Goal: Information Seeking & Learning: Learn about a topic

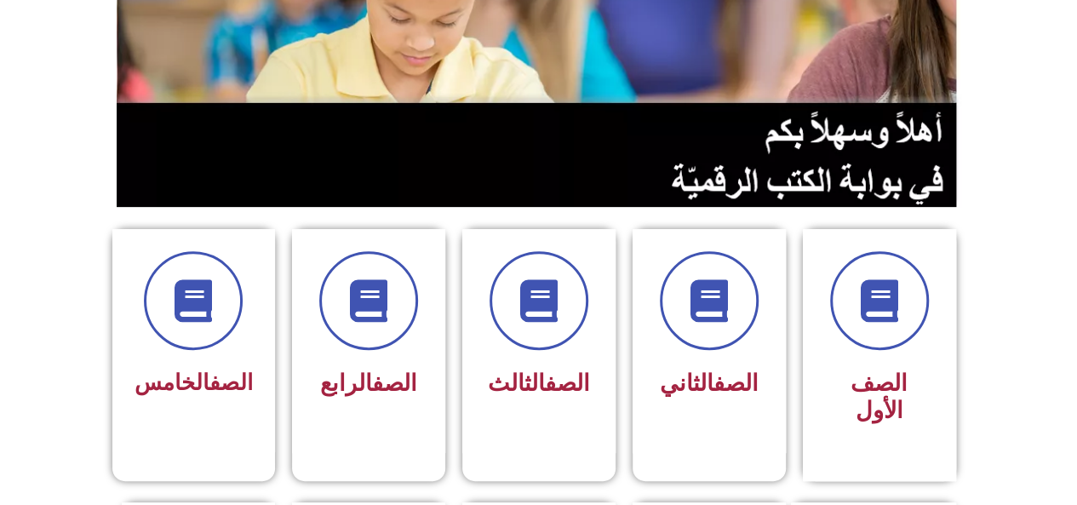
scroll to position [271, 0]
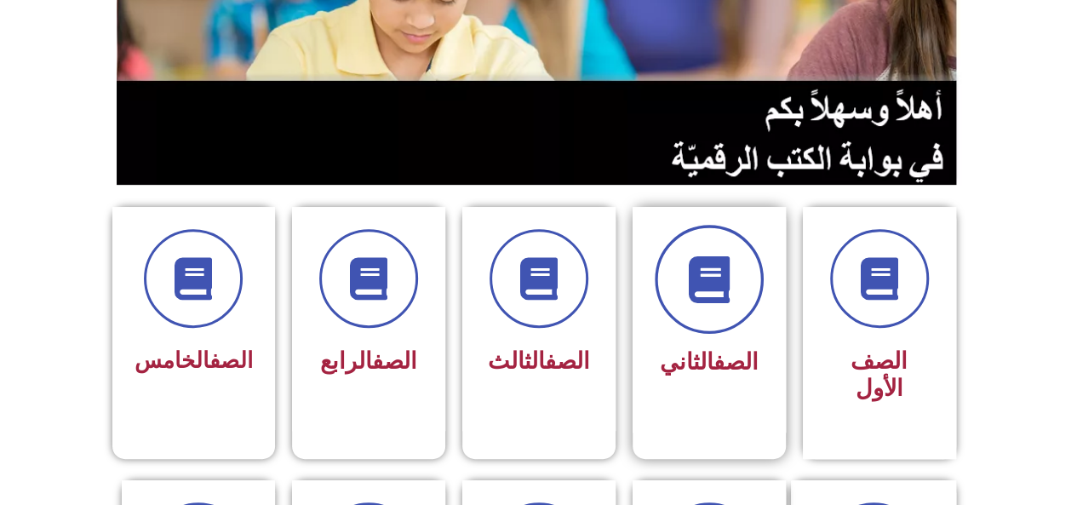
click at [718, 301] on span at bounding box center [709, 279] width 109 height 109
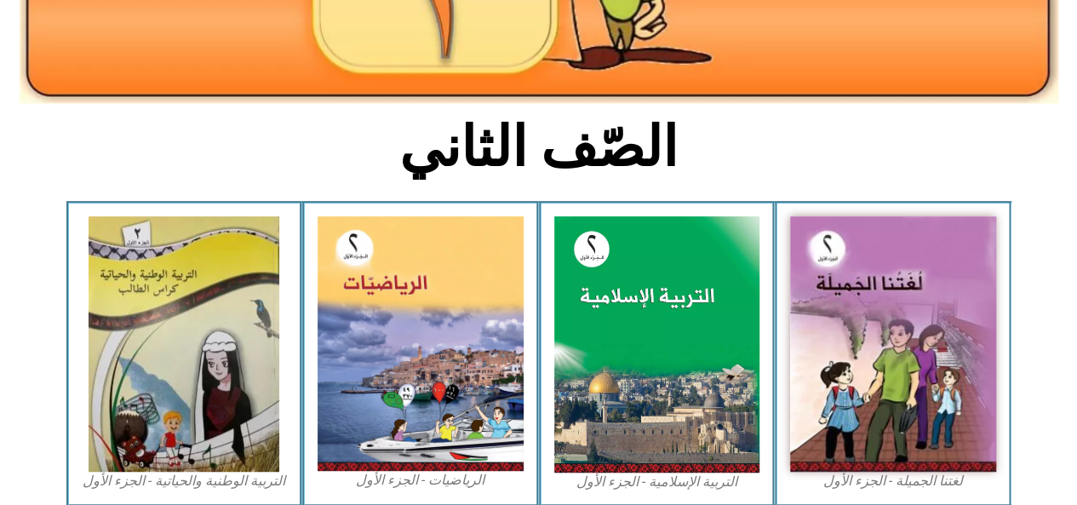
scroll to position [343, 0]
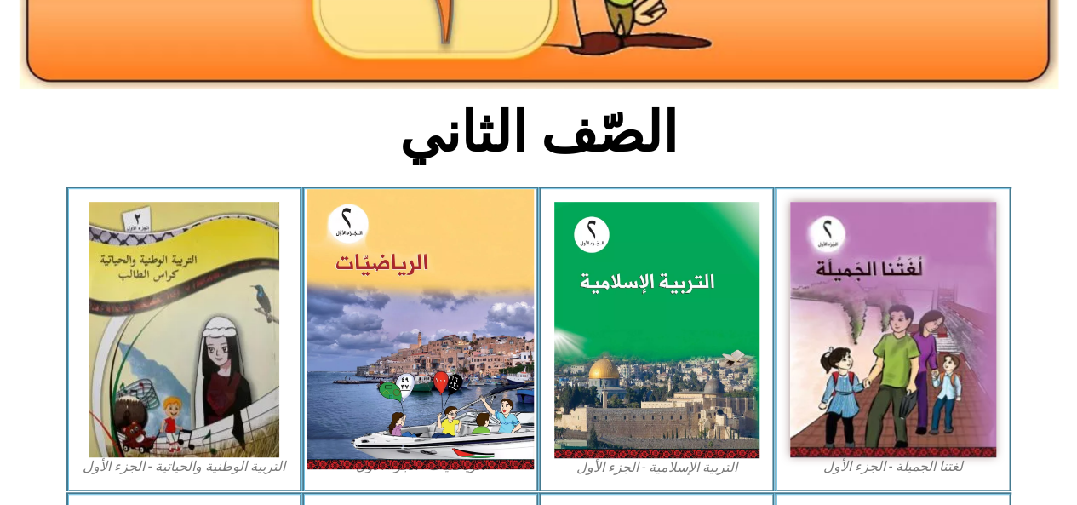
click at [407, 285] on img at bounding box center [420, 329] width 226 height 280
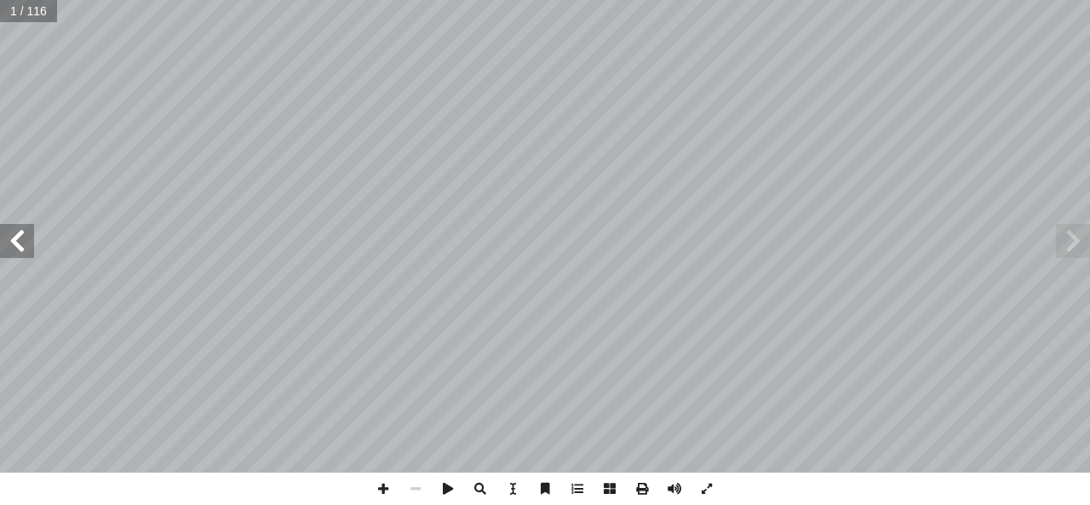
click at [20, 248] on span at bounding box center [17, 241] width 34 height 34
click at [19, 255] on span at bounding box center [17, 241] width 34 height 34
click at [21, 253] on span at bounding box center [17, 241] width 34 height 34
click at [27, 256] on span at bounding box center [17, 241] width 34 height 34
click at [21, 253] on span at bounding box center [17, 241] width 34 height 34
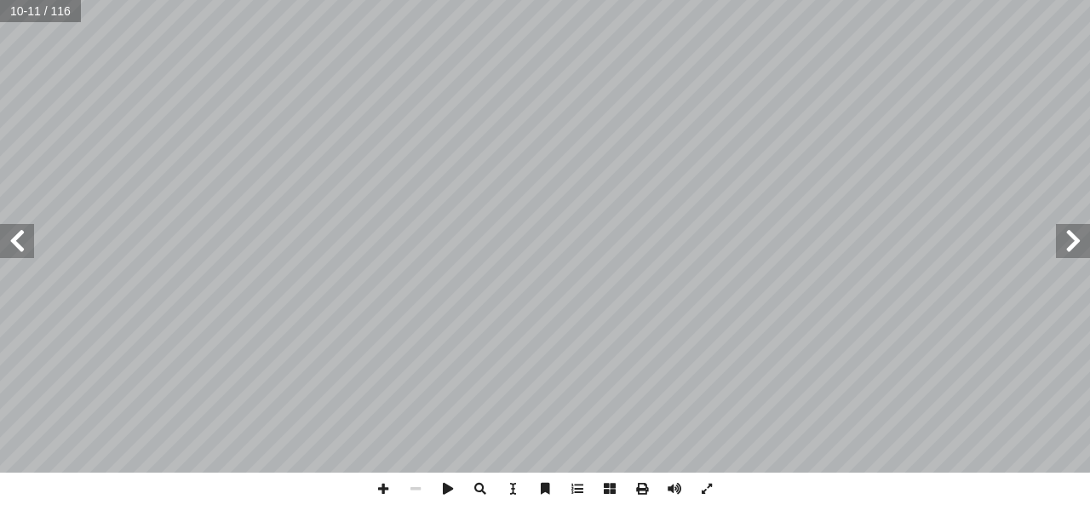
click at [24, 254] on span at bounding box center [17, 241] width 34 height 34
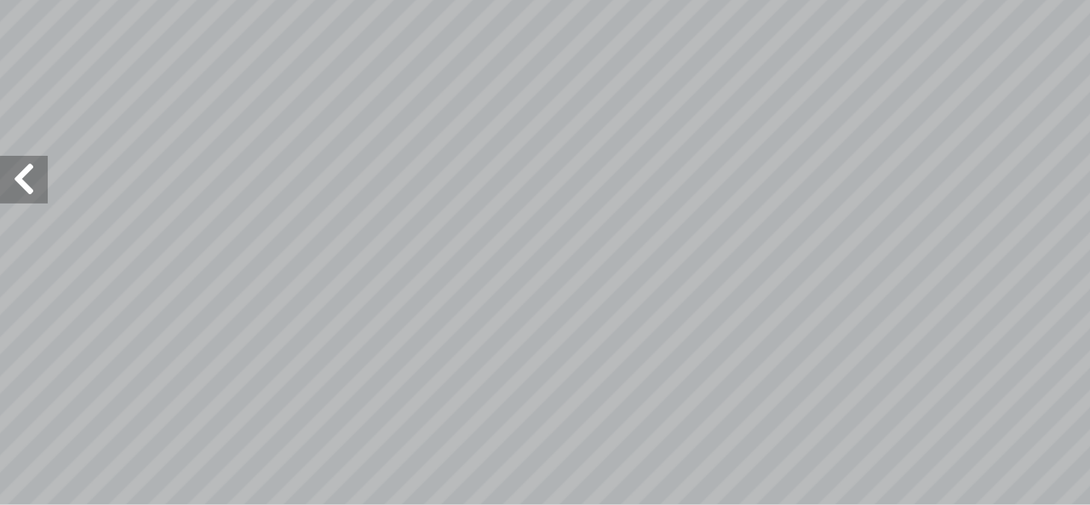
click at [16, 244] on span at bounding box center [17, 241] width 34 height 34
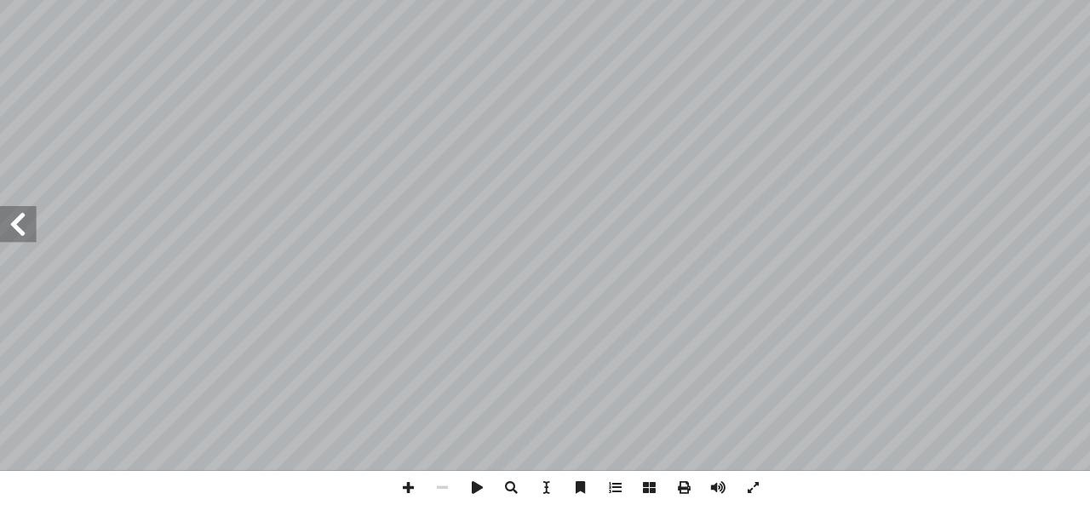
click at [20, 243] on span at bounding box center [17, 241] width 34 height 34
